Goal: Find specific page/section

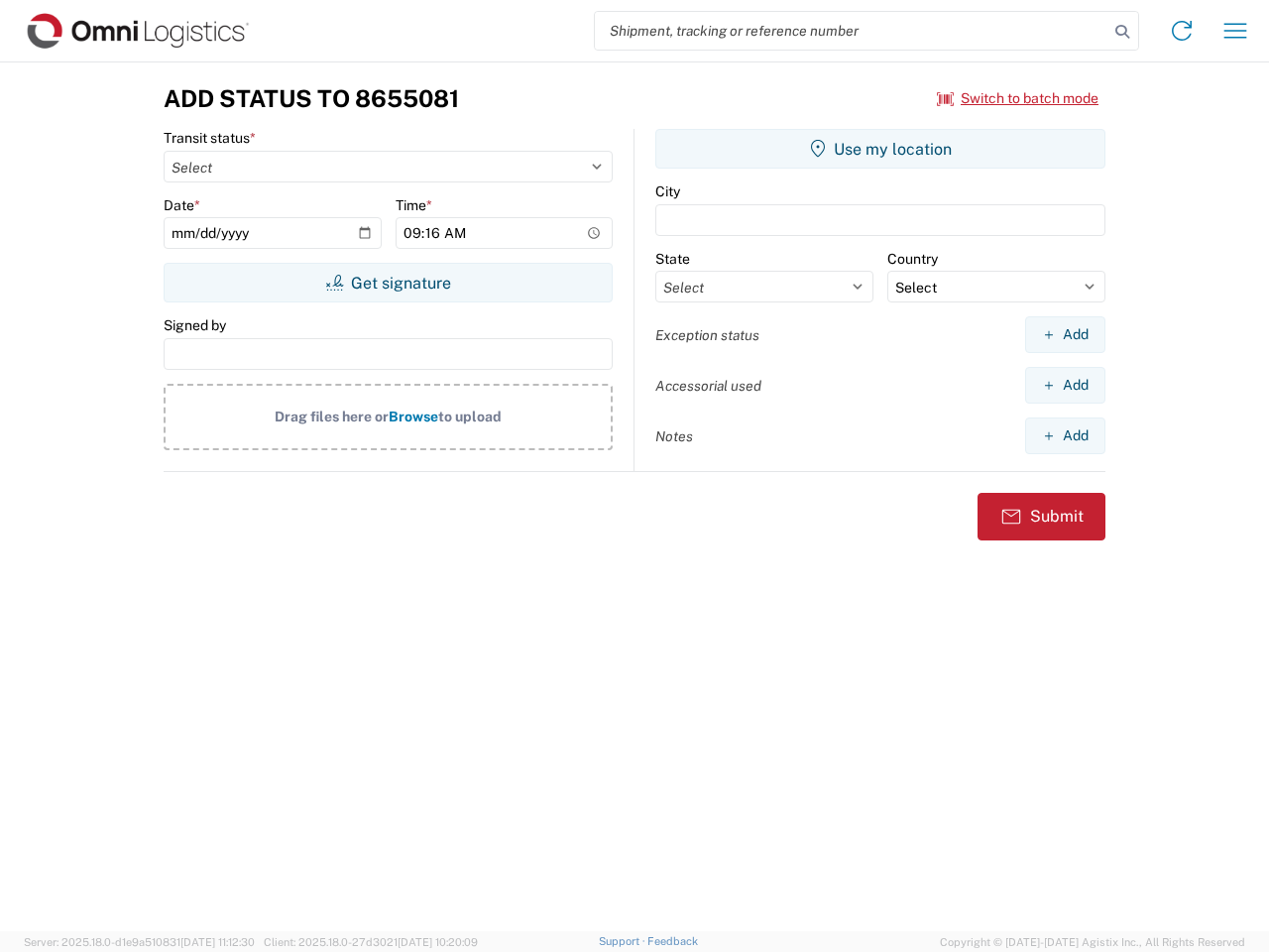
click at [851, 31] on input "search" at bounding box center [851, 31] width 513 height 38
click at [1122, 32] on icon at bounding box center [1122, 32] width 28 height 28
click at [1182, 31] on icon at bounding box center [1182, 31] width 32 height 32
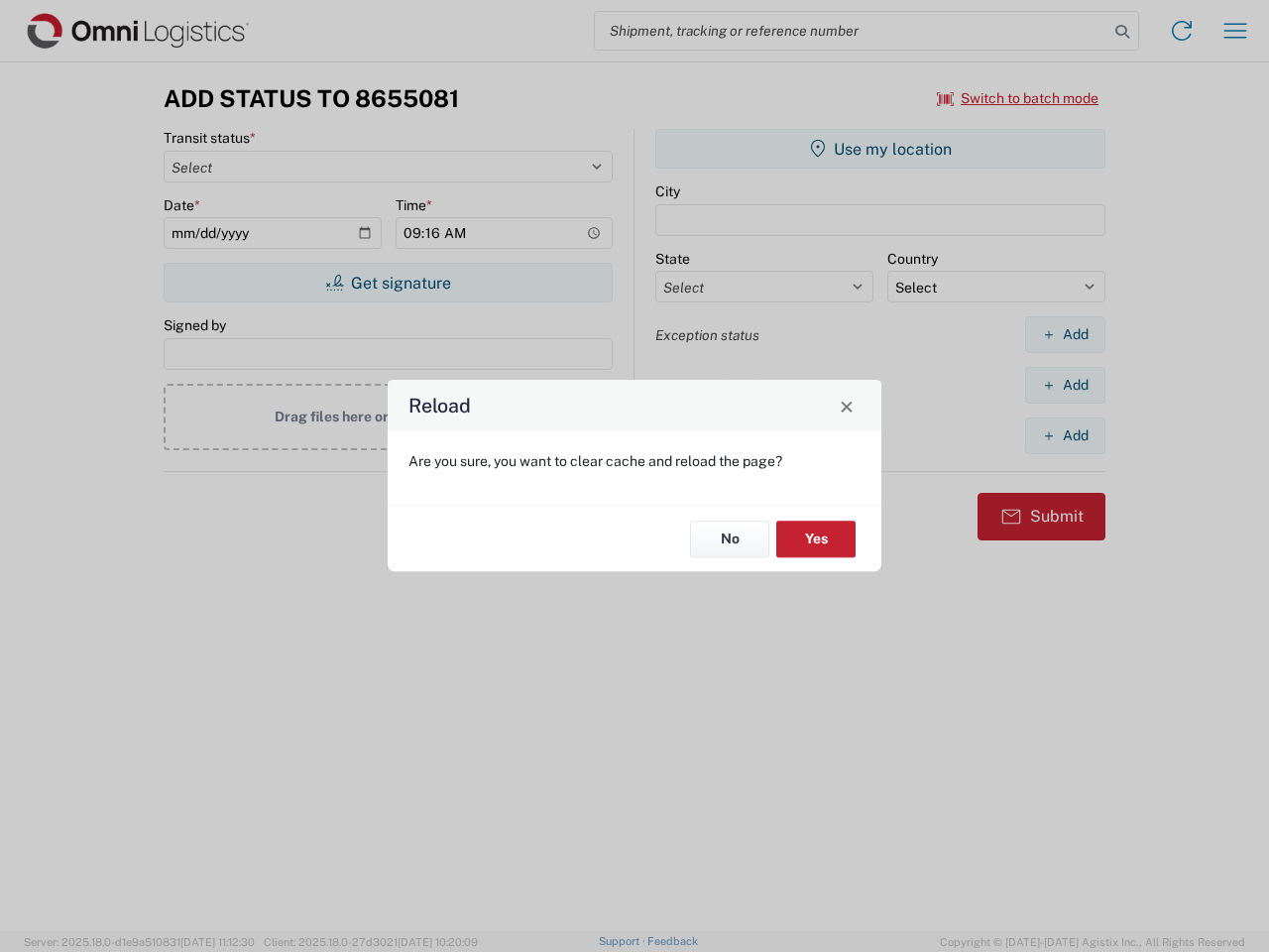
click at [1018, 98] on div "Reload Are you sure, you want to clear cache and reload the page? No Yes" at bounding box center [634, 476] width 1269 height 952
click at [388, 282] on div "Reload Are you sure, you want to clear cache and reload the page? No Yes" at bounding box center [634, 476] width 1269 height 952
click at [880, 149] on div "Reload Are you sure, you want to clear cache and reload the page? No Yes" at bounding box center [634, 476] width 1269 height 952
click at [1065, 334] on div "Reload Are you sure, you want to clear cache and reload the page? No Yes" at bounding box center [634, 476] width 1269 height 952
click at [1065, 385] on div "Reload Are you sure, you want to clear cache and reload the page? No Yes" at bounding box center [634, 476] width 1269 height 952
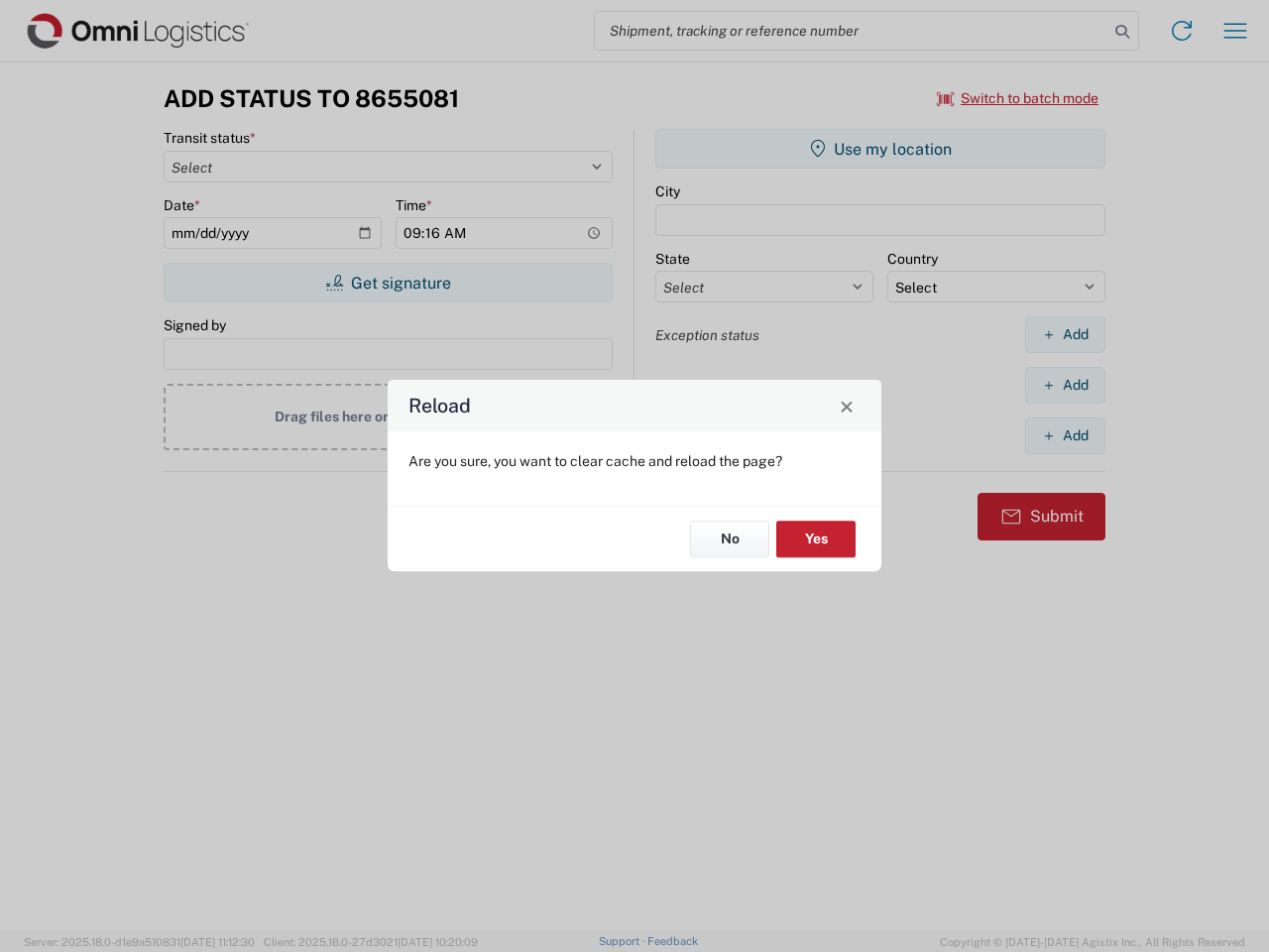
click at [1065, 436] on div "Reload Are you sure, you want to clear cache and reload the page? No Yes" at bounding box center [634, 476] width 1269 height 952
